Goal: Task Accomplishment & Management: Manage account settings

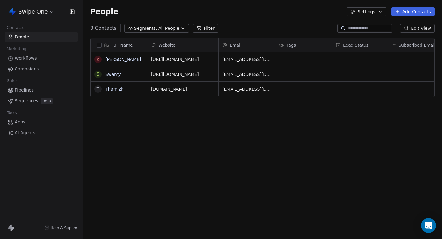
scroll to position [210, 360]
click at [40, 10] on html "Swipe One Contacts People Marketing Workflows Campaigns Sales Pipelines Sequenc…" at bounding box center [221, 119] width 442 height 239
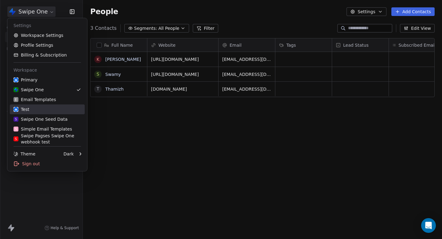
click at [45, 110] on div "Test" at bounding box center [48, 109] width 68 height 6
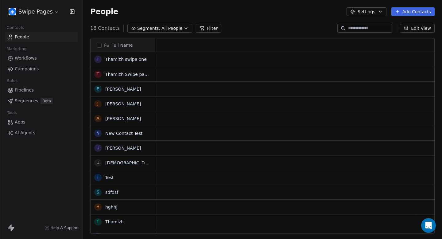
scroll to position [0, 0]
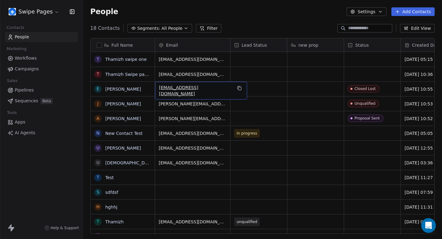
click at [208, 89] on span "[EMAIL_ADDRESS][DOMAIN_NAME]" at bounding box center [195, 91] width 73 height 12
type input "**********"
click at [406, 28] on icon "button" at bounding box center [405, 27] width 1 height 1
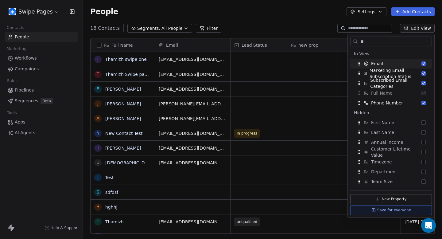
scroll to position [0, 0]
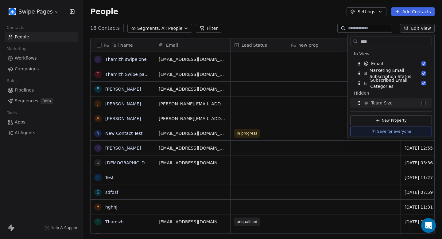
type input "****"
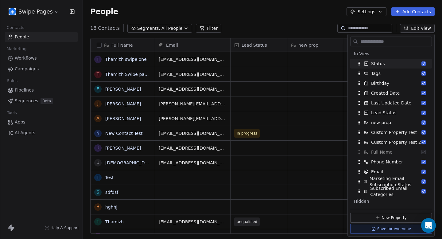
click at [291, 11] on div "People Settings Add Contacts" at bounding box center [262, 11] width 345 height 9
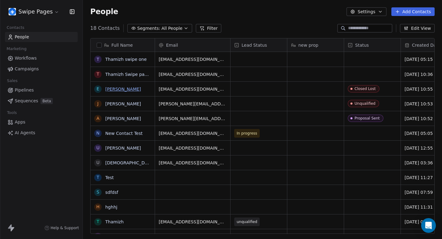
click at [128, 89] on link "[PERSON_NAME]" at bounding box center [123, 89] width 36 height 5
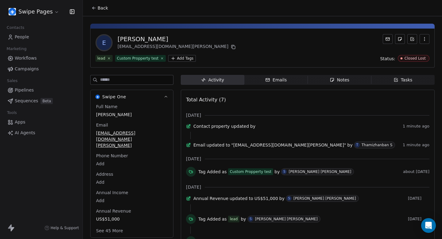
click at [101, 10] on span "Back" at bounding box center [103, 8] width 10 height 6
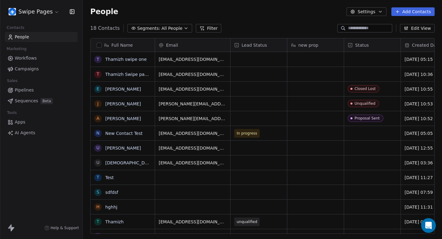
scroll to position [210, 360]
click at [47, 11] on html "Swipe Pages Contacts People Marketing Workflows Campaigns Sales Pipelines Seque…" at bounding box center [221, 119] width 442 height 239
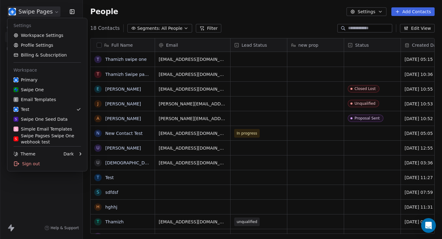
click at [235, 10] on html "Swipe Pages Contacts People Marketing Workflows Campaigns Sales Pipelines Seque…" at bounding box center [221, 119] width 442 height 239
